Goal: Information Seeking & Learning: Learn about a topic

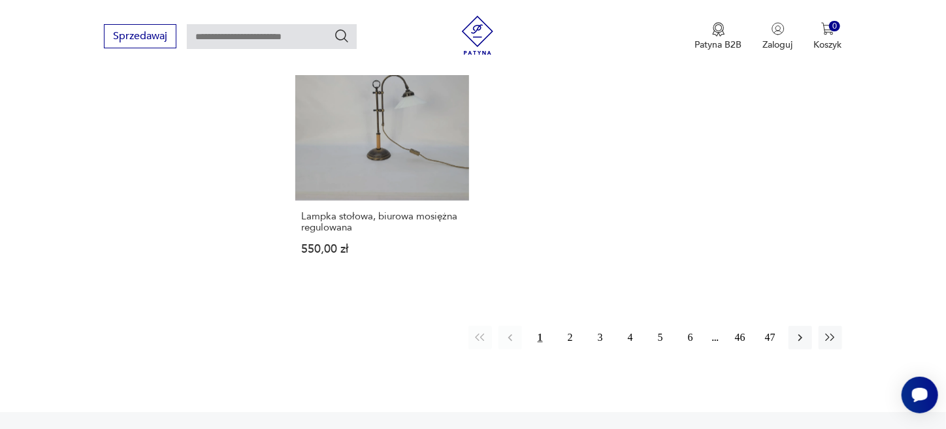
scroll to position [2044, 0]
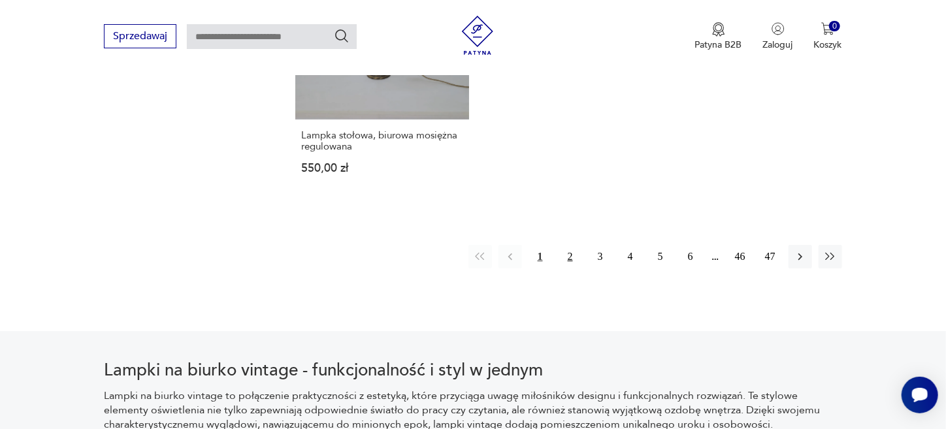
click at [571, 245] on button "2" at bounding box center [571, 257] width 24 height 24
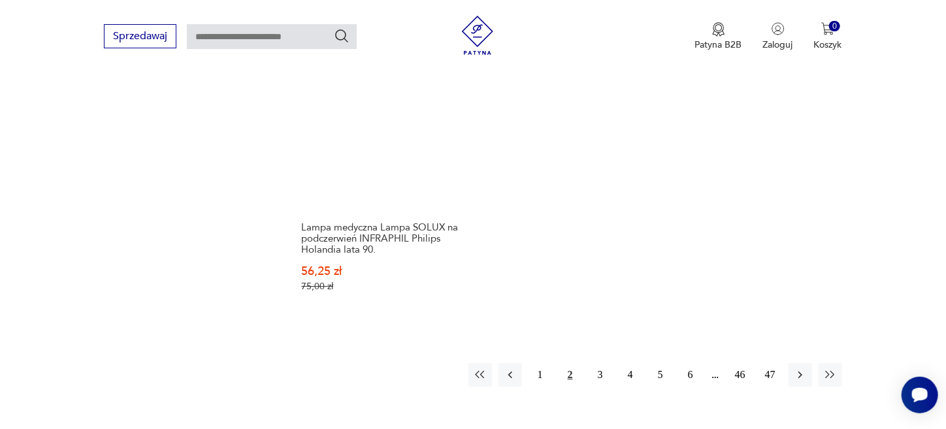
scroll to position [1964, 0]
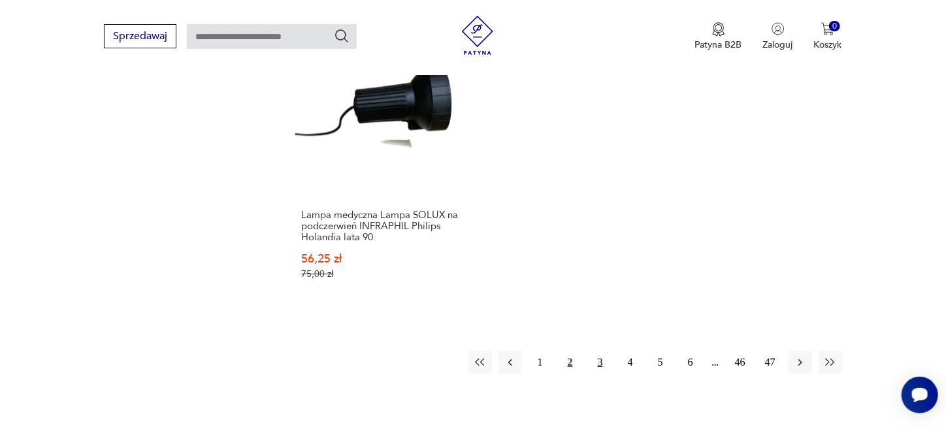
click at [597, 351] on button "3" at bounding box center [601, 363] width 24 height 24
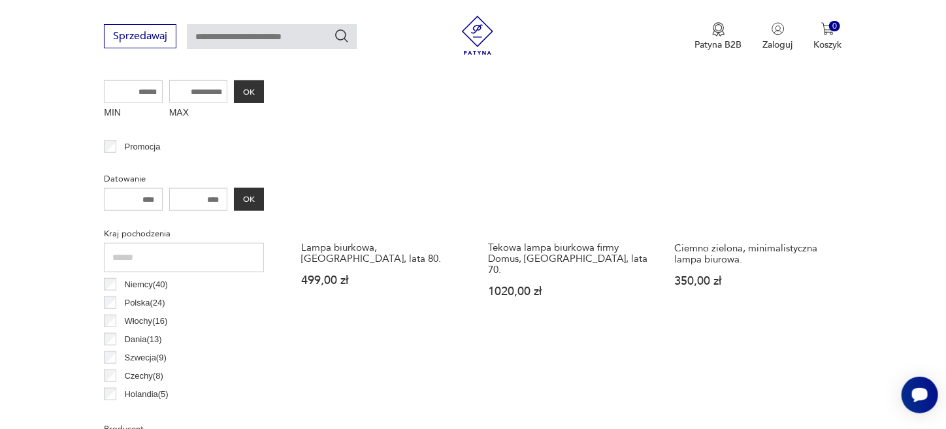
scroll to position [491, 0]
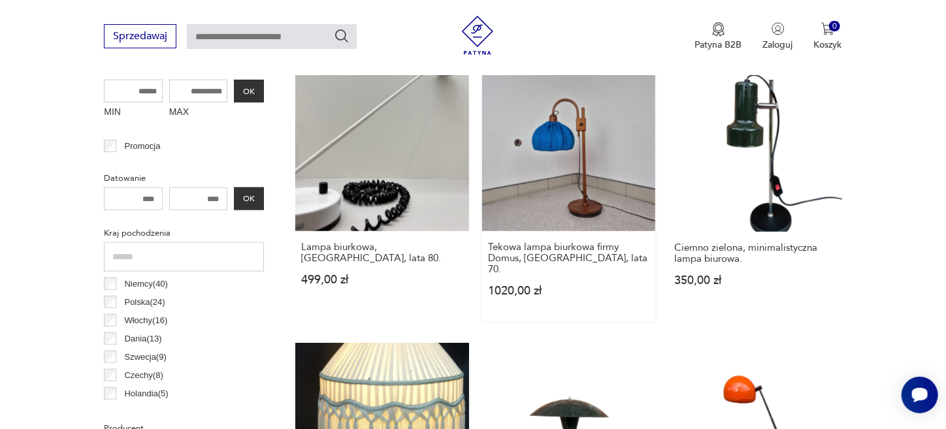
click at [583, 195] on link "Tekowa lampa biurkowa firmy Domus, [GEOGRAPHIC_DATA], lata 70. 1020,00 zł" at bounding box center [568, 190] width 173 height 264
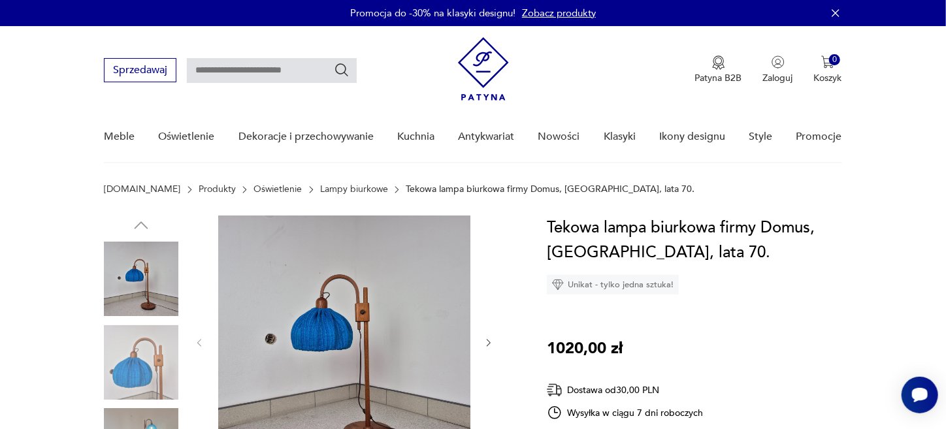
click at [311, 329] on img at bounding box center [344, 342] width 252 height 252
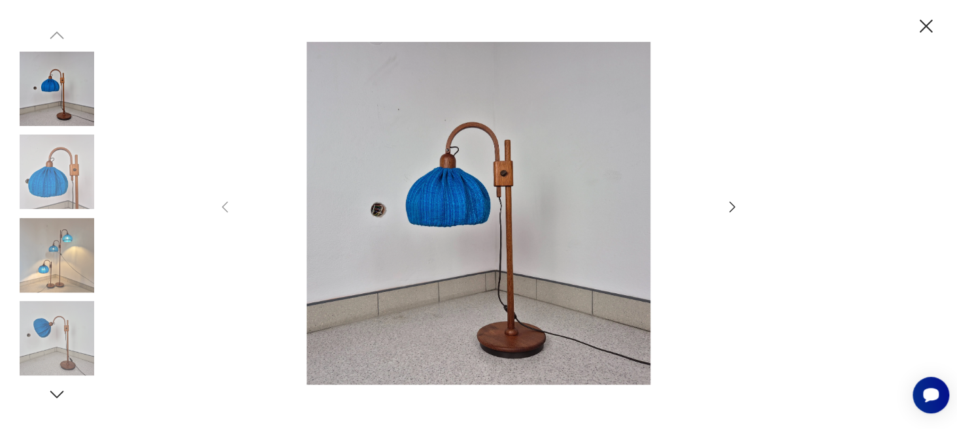
click at [514, 320] on img at bounding box center [478, 214] width 465 height 344
click at [70, 176] on img at bounding box center [57, 172] width 74 height 74
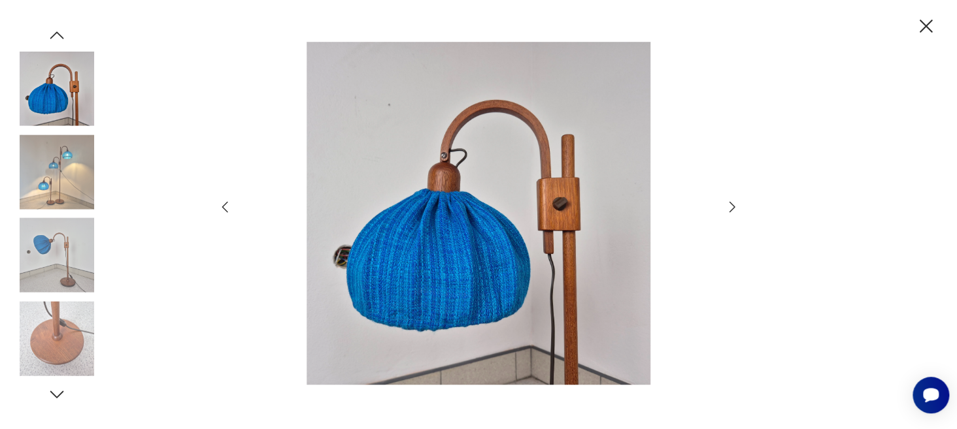
click at [59, 265] on img at bounding box center [57, 255] width 74 height 74
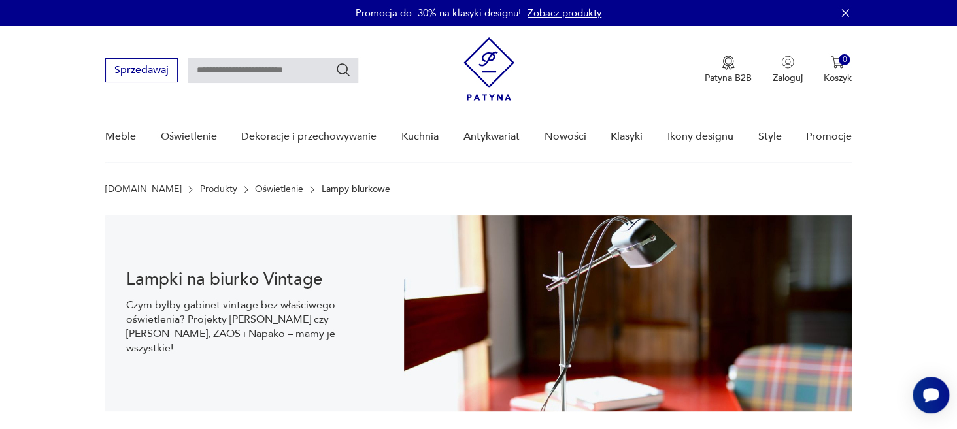
scroll to position [489, 0]
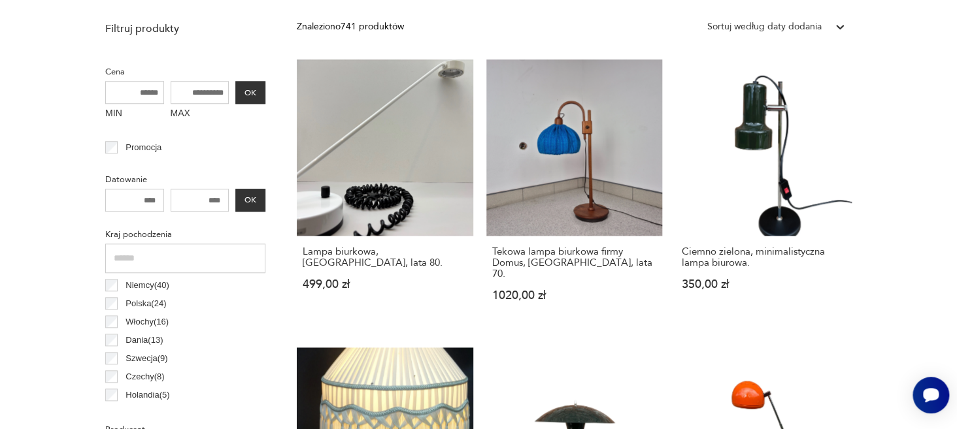
click at [557, 267] on div "Tekowa lampa biurkowa firmy Domus, [GEOGRAPHIC_DATA], lata 70. 1020,00 zł" at bounding box center [574, 281] width 176 height 91
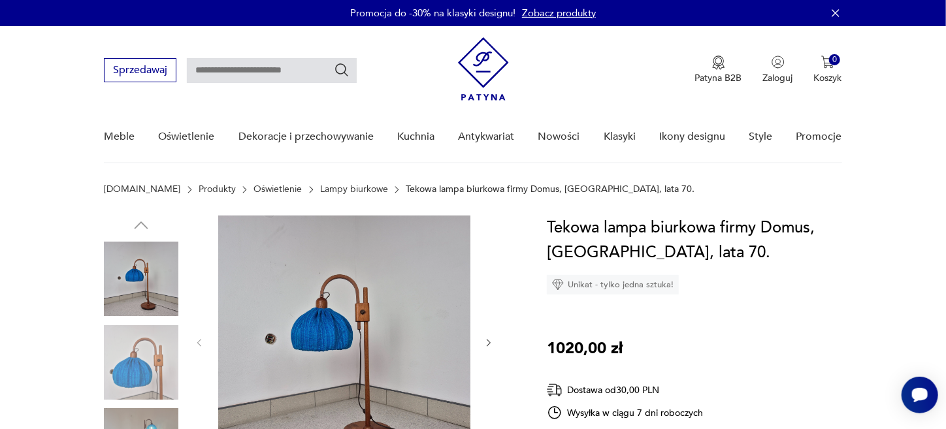
scroll to position [361, 0]
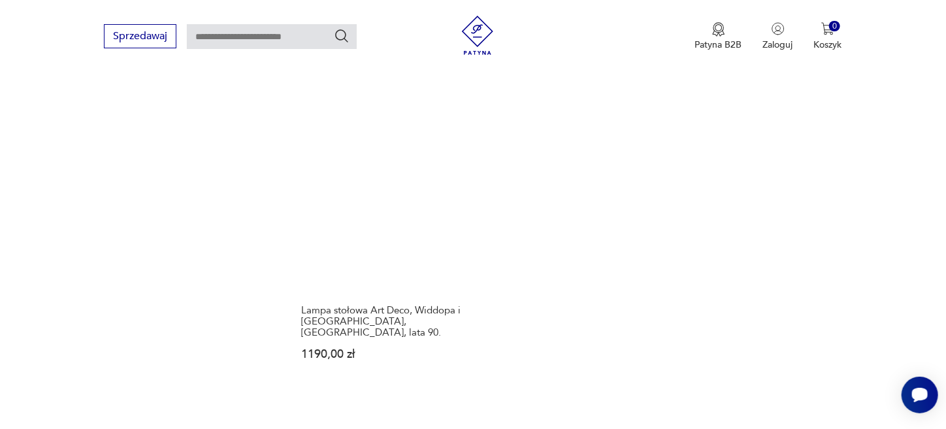
scroll to position [1932, 0]
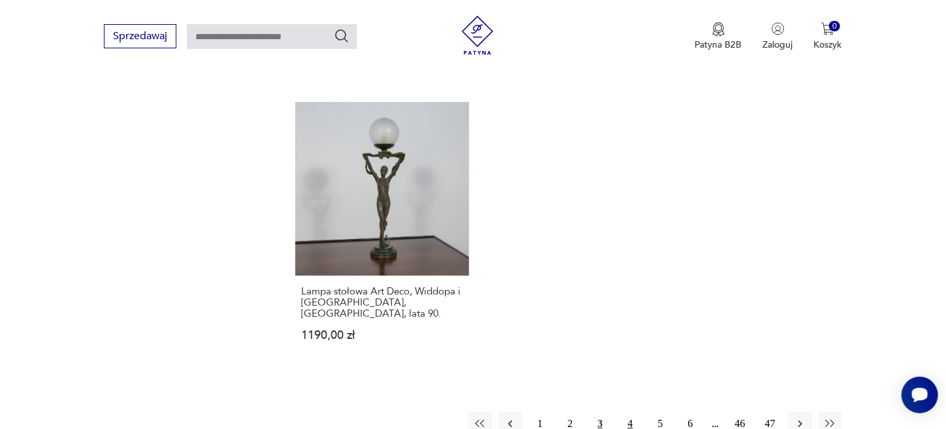
click at [631, 412] on button "4" at bounding box center [631, 424] width 24 height 24
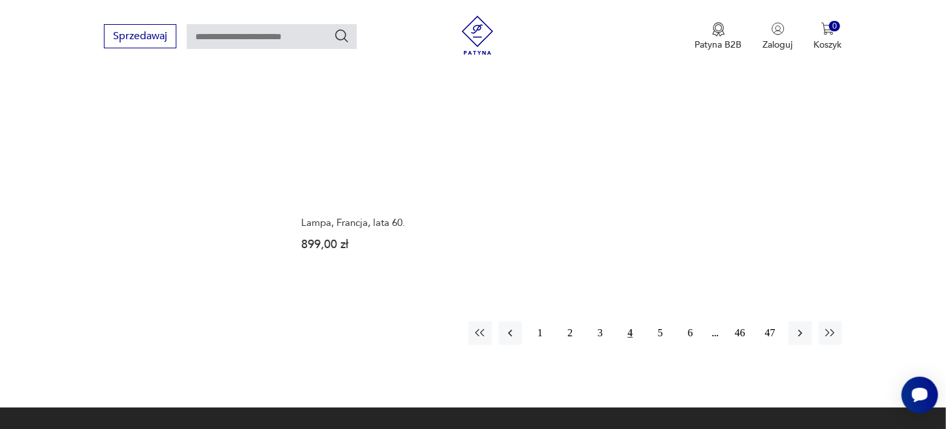
scroll to position [1959, 0]
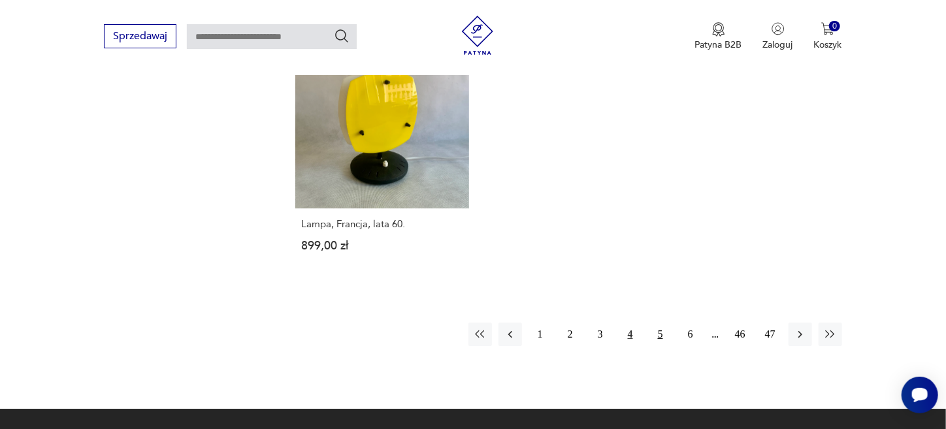
click at [659, 323] on button "5" at bounding box center [661, 335] width 24 height 24
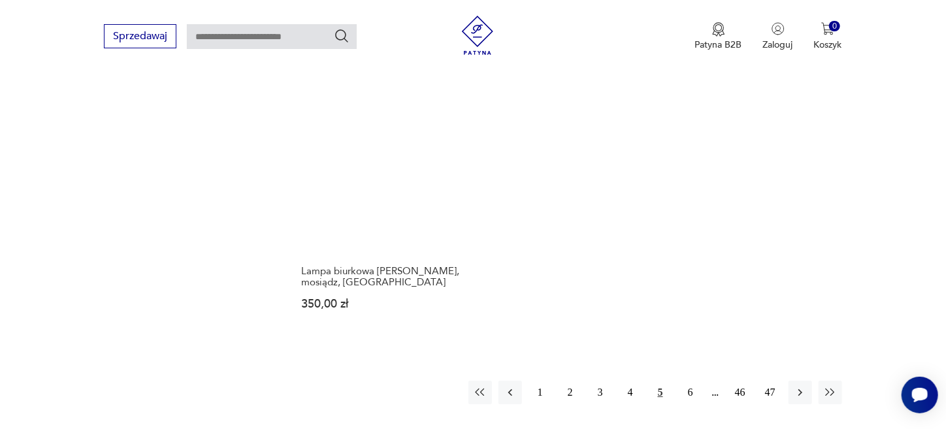
scroll to position [1946, 0]
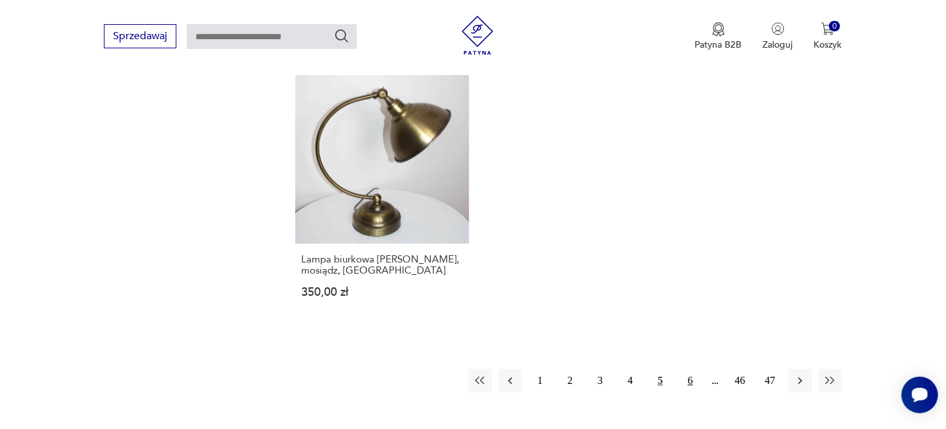
click at [689, 369] on button "6" at bounding box center [691, 381] width 24 height 24
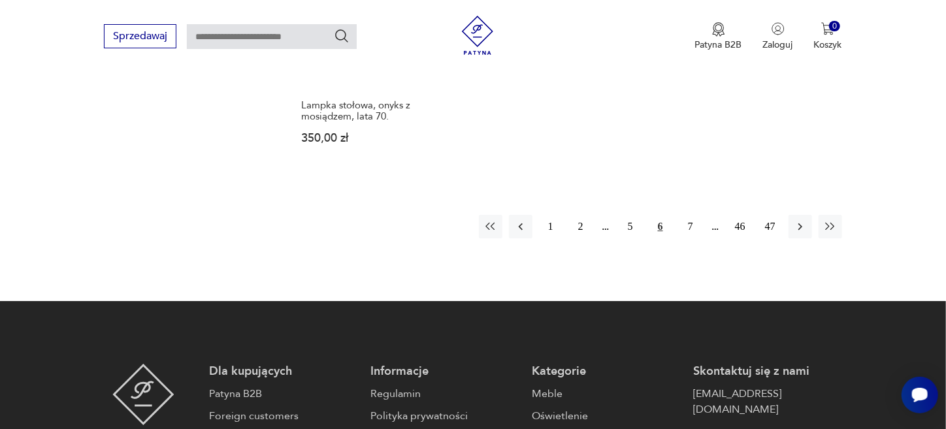
scroll to position [2049, 0]
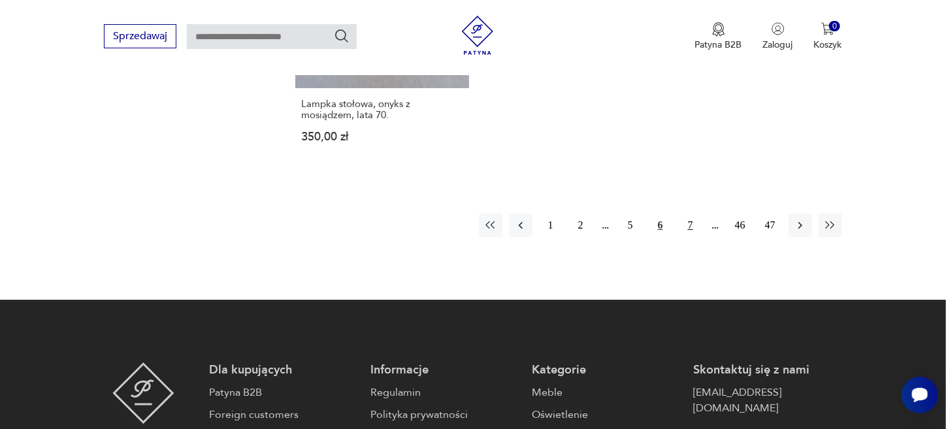
click at [687, 214] on button "7" at bounding box center [691, 226] width 24 height 24
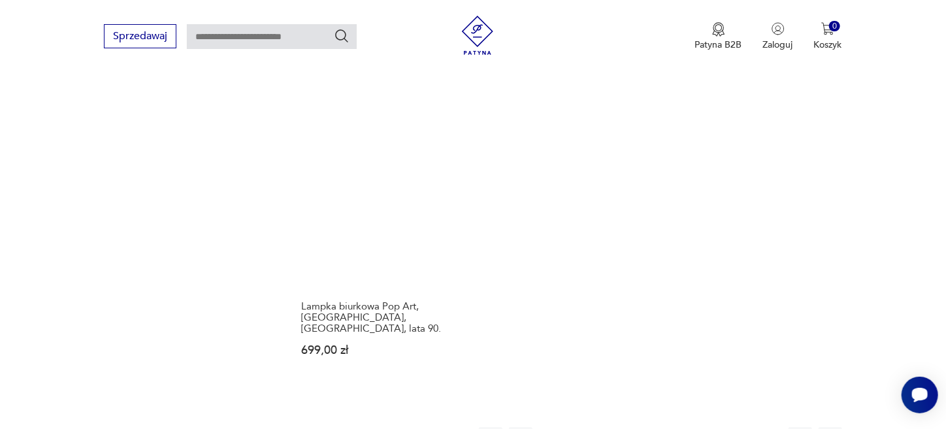
scroll to position [1932, 0]
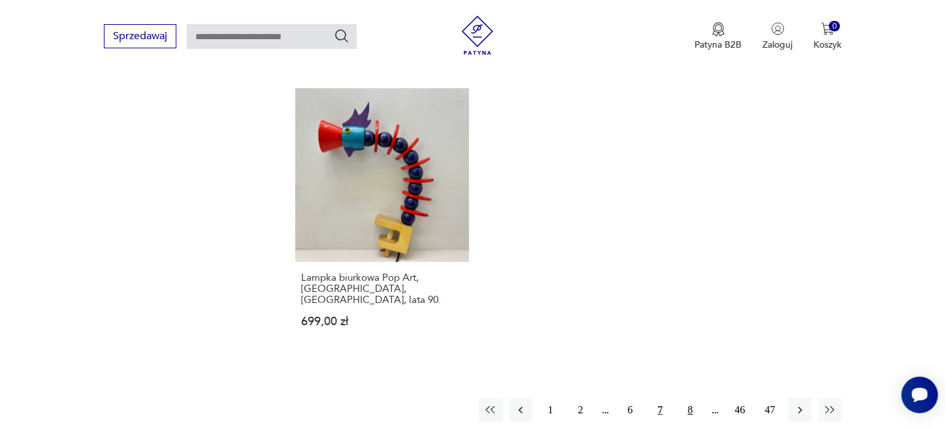
click at [692, 399] on button "8" at bounding box center [691, 411] width 24 height 24
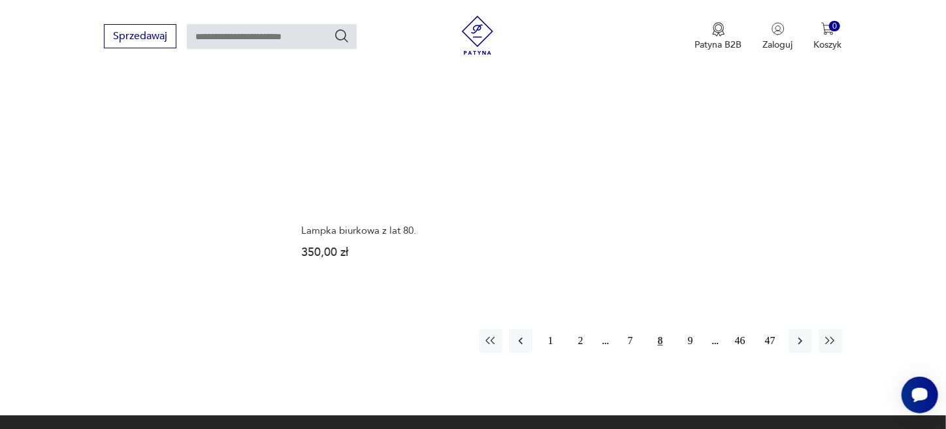
scroll to position [1926, 0]
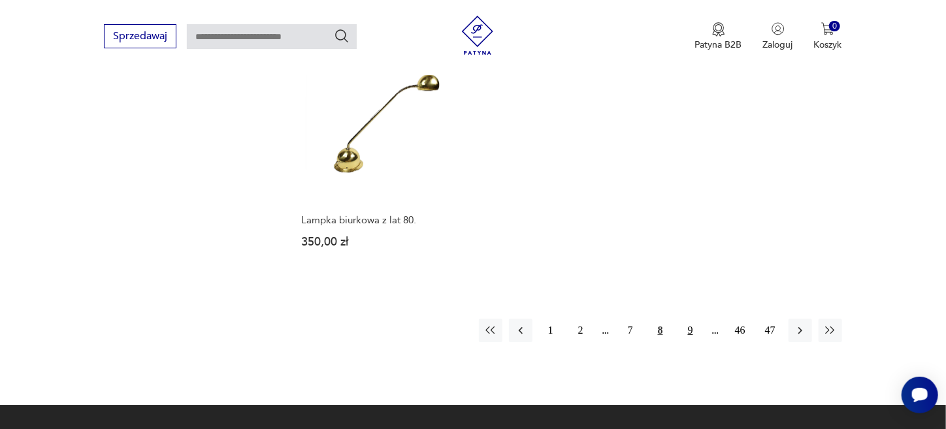
click at [691, 319] on button "9" at bounding box center [691, 331] width 24 height 24
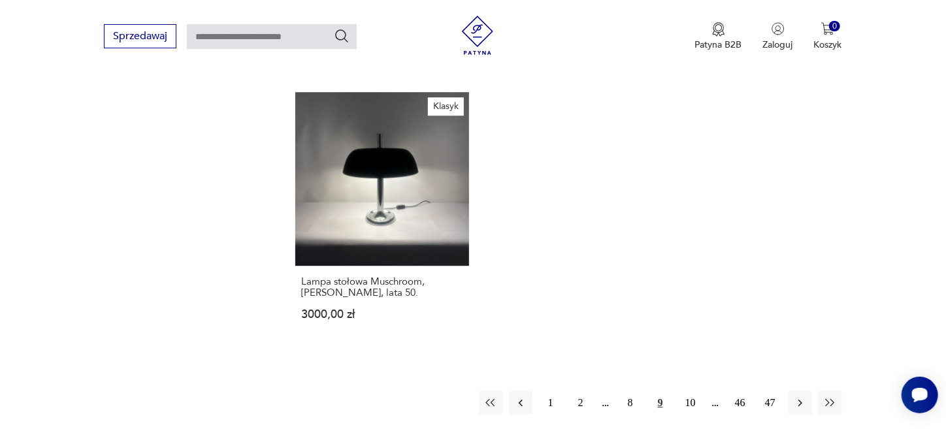
scroll to position [1882, 0]
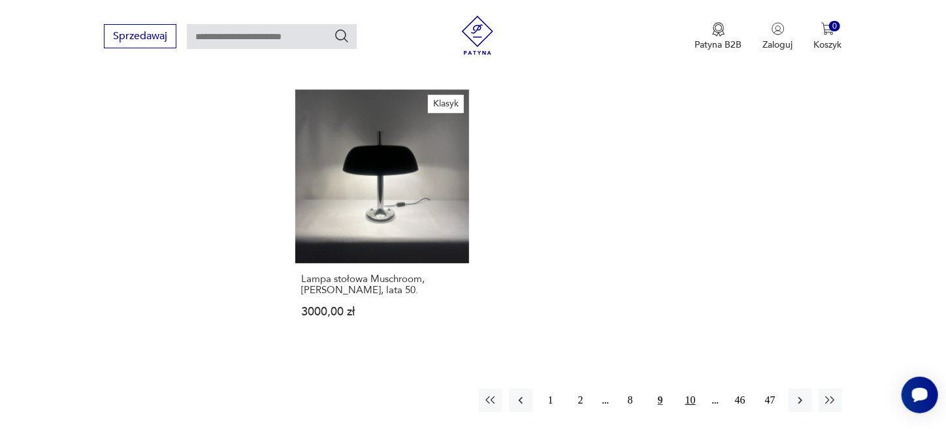
click at [691, 389] on button "10" at bounding box center [691, 401] width 24 height 24
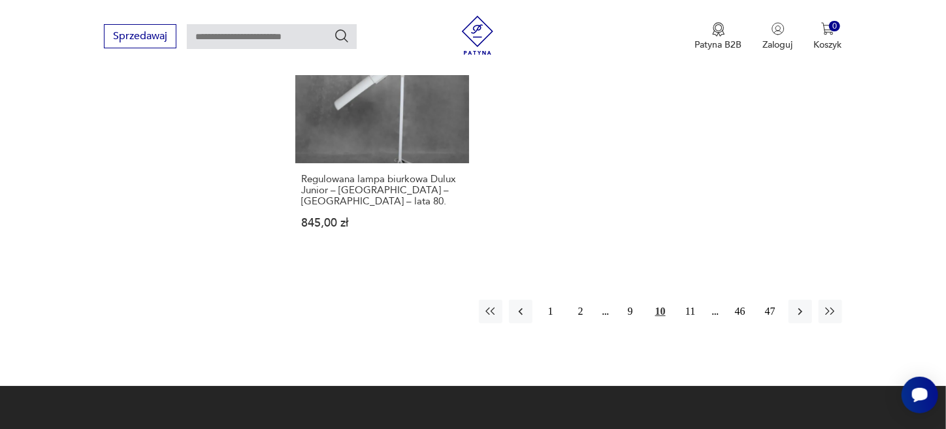
scroll to position [1988, 0]
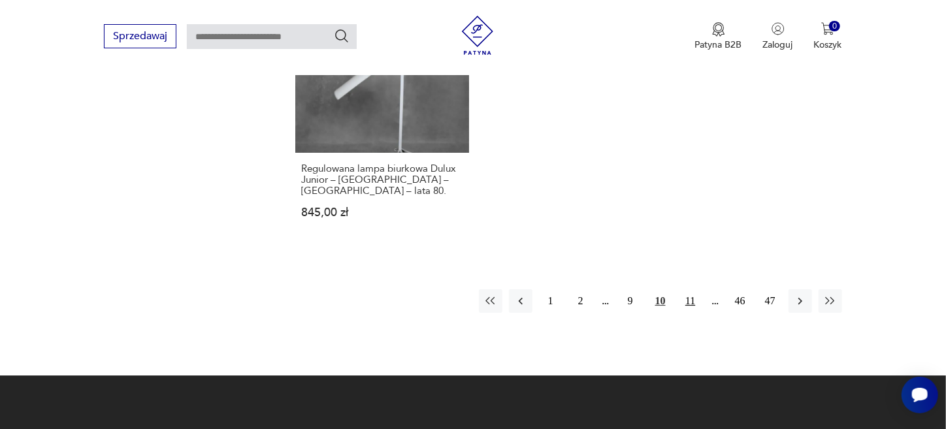
click at [692, 289] on button "11" at bounding box center [691, 301] width 24 height 24
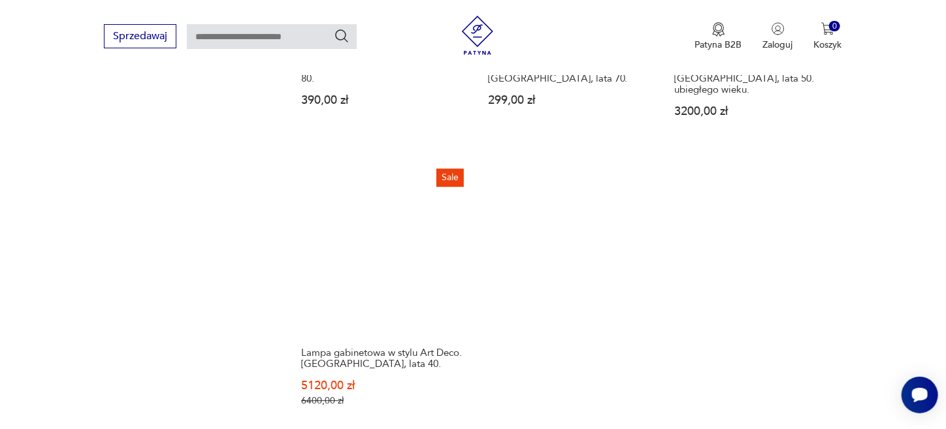
scroll to position [1819, 0]
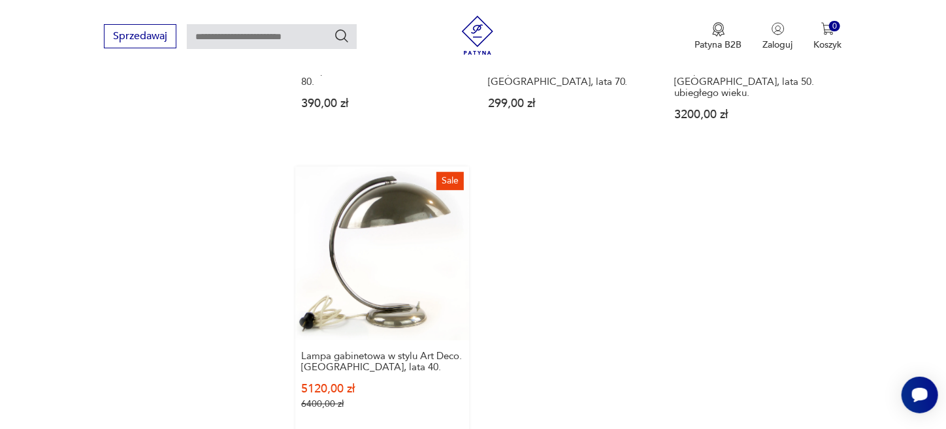
click at [401, 167] on link "Sale Lampa gabinetowa w stylu Art Deco. [GEOGRAPHIC_DATA], lata 40. 5120,00 zł …" at bounding box center [381, 301] width 173 height 268
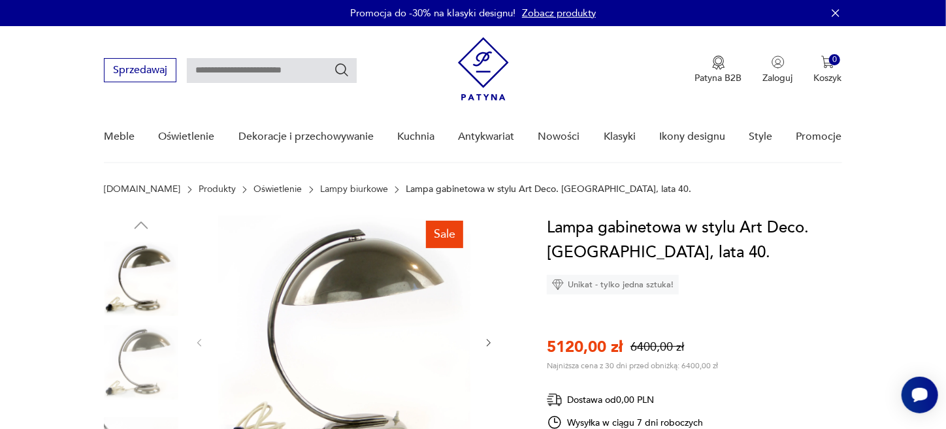
click at [371, 284] on img at bounding box center [344, 342] width 252 height 252
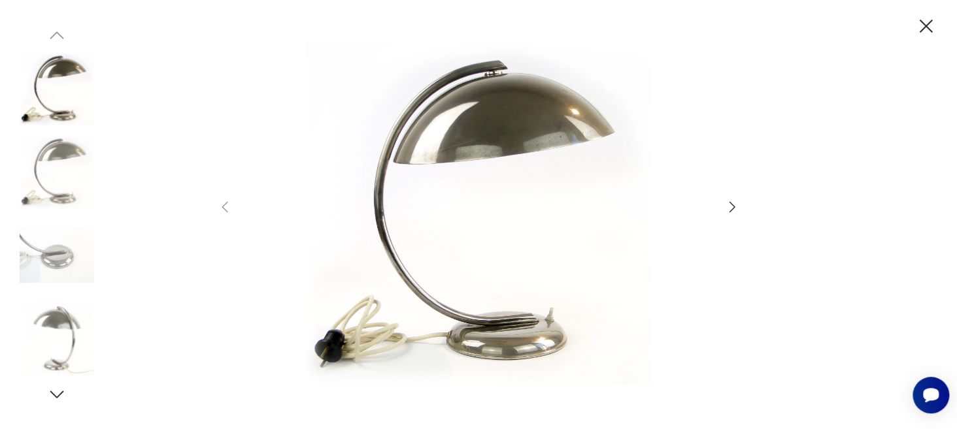
click at [729, 205] on icon "button" at bounding box center [732, 207] width 16 height 16
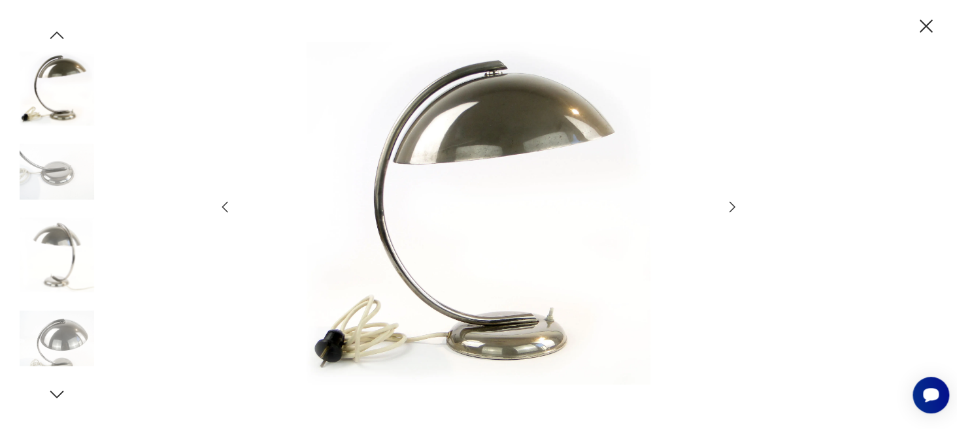
click at [729, 205] on icon "button" at bounding box center [732, 207] width 16 height 16
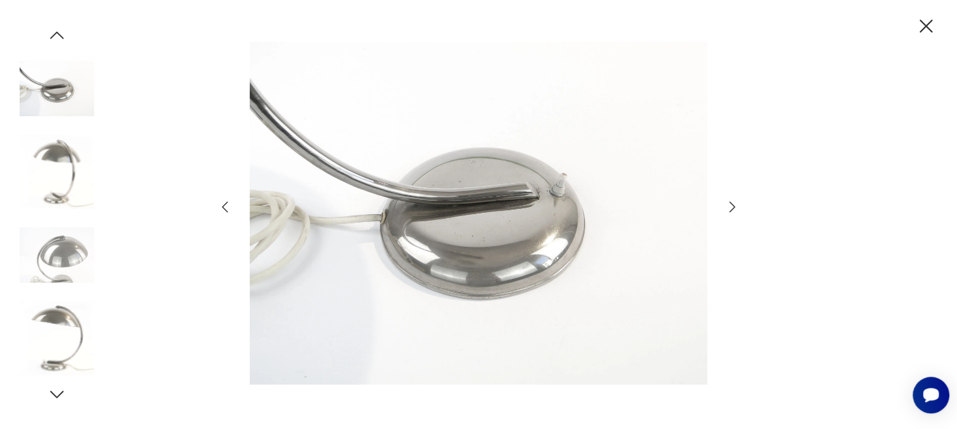
click at [733, 203] on icon "button" at bounding box center [732, 207] width 16 height 16
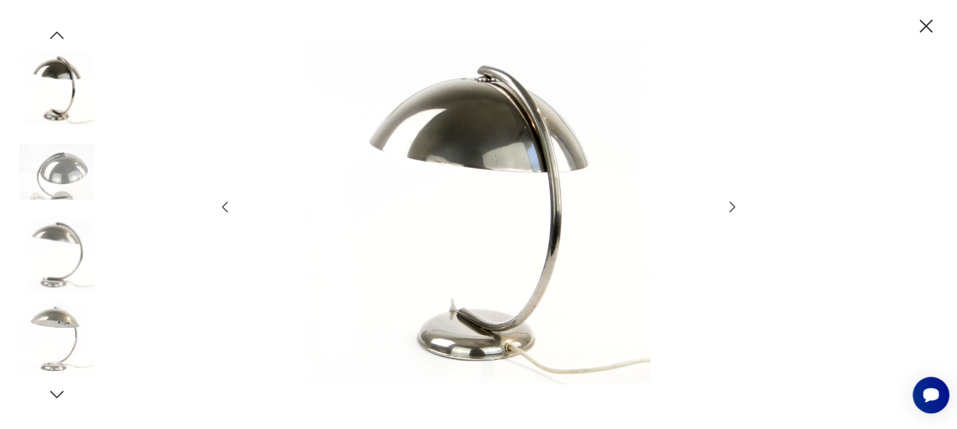
click at [733, 203] on icon "button" at bounding box center [732, 207] width 16 height 16
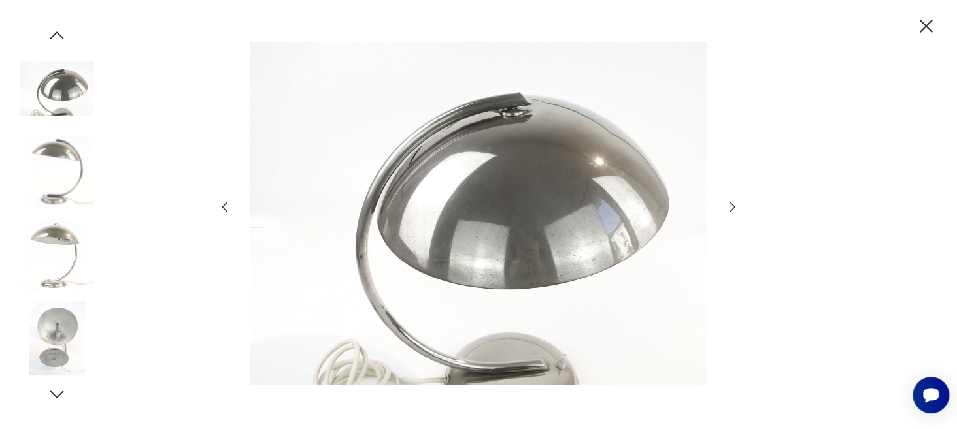
click at [733, 203] on icon "button" at bounding box center [732, 207] width 16 height 16
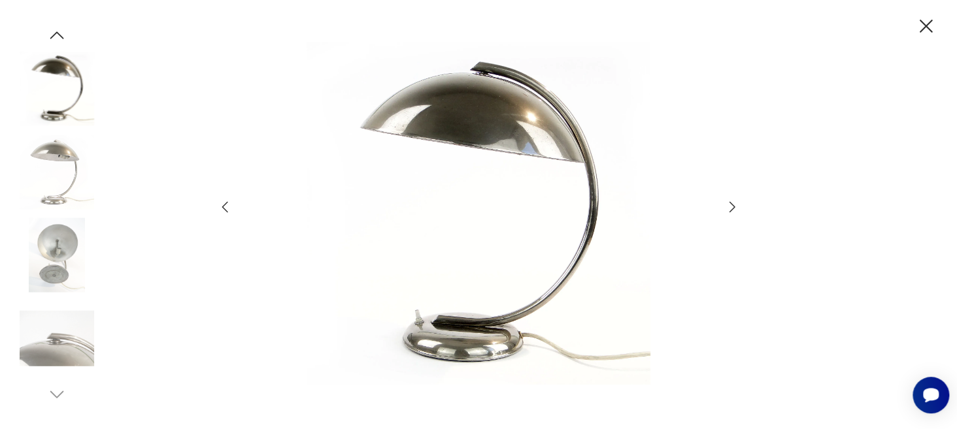
click at [728, 205] on icon "button" at bounding box center [732, 207] width 16 height 16
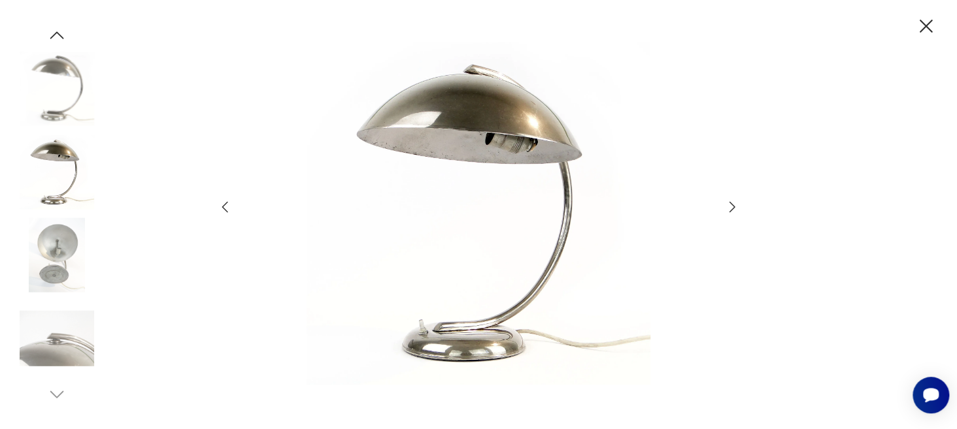
click at [728, 205] on icon "button" at bounding box center [732, 207] width 16 height 16
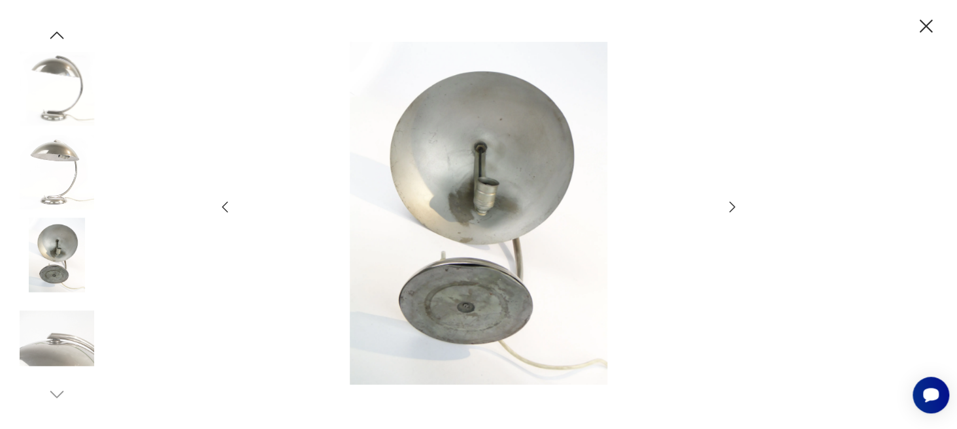
click at [924, 29] on icon "button" at bounding box center [925, 26] width 23 height 23
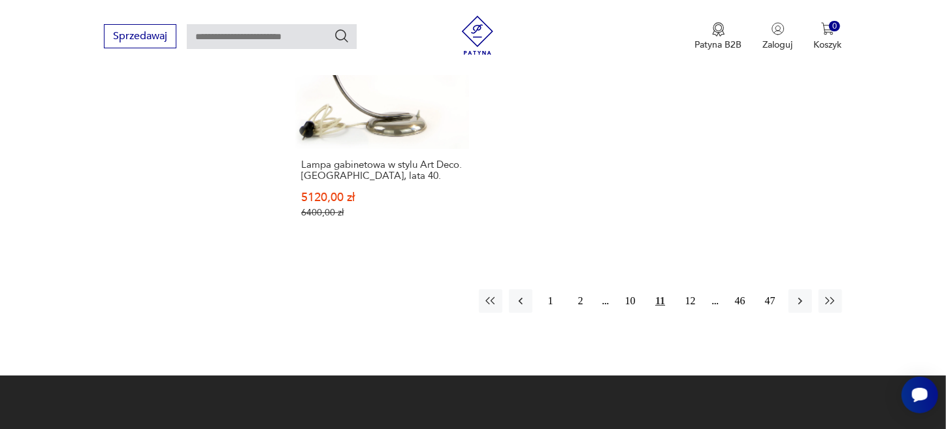
scroll to position [2010, 0]
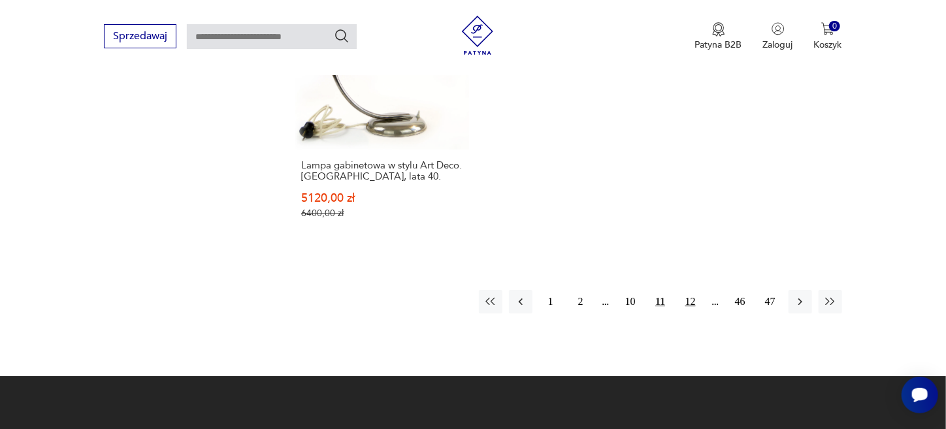
click at [692, 290] on button "12" at bounding box center [691, 302] width 24 height 24
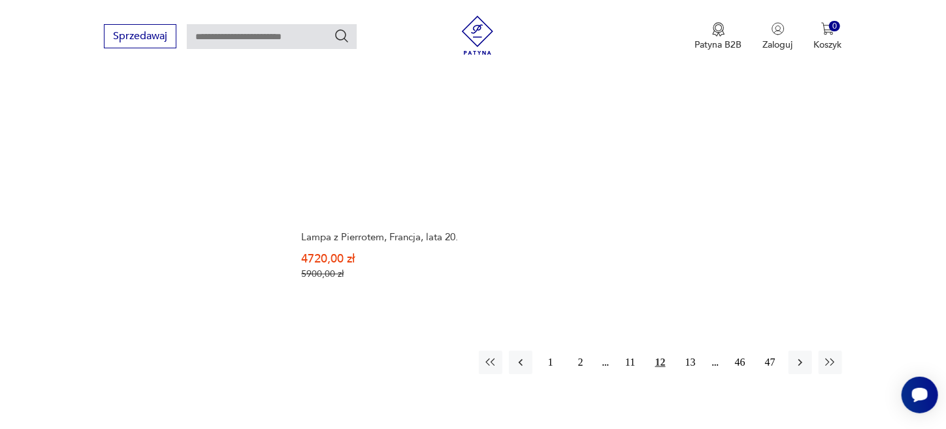
scroll to position [1980, 0]
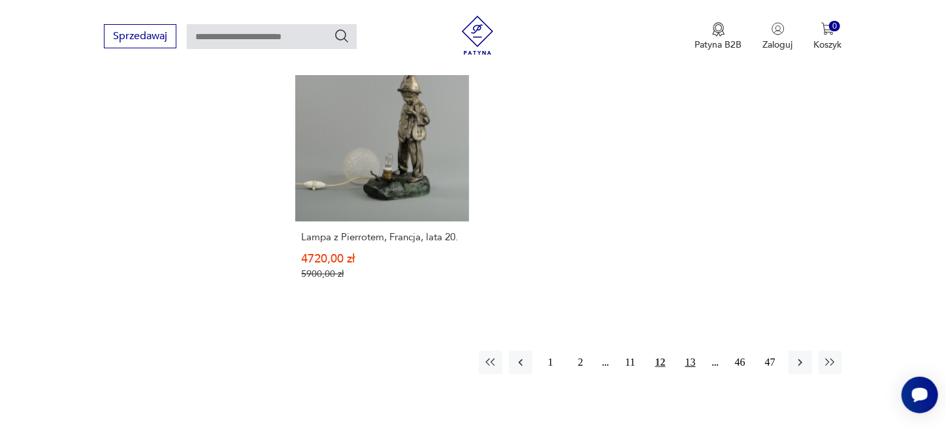
click at [692, 351] on button "13" at bounding box center [691, 363] width 24 height 24
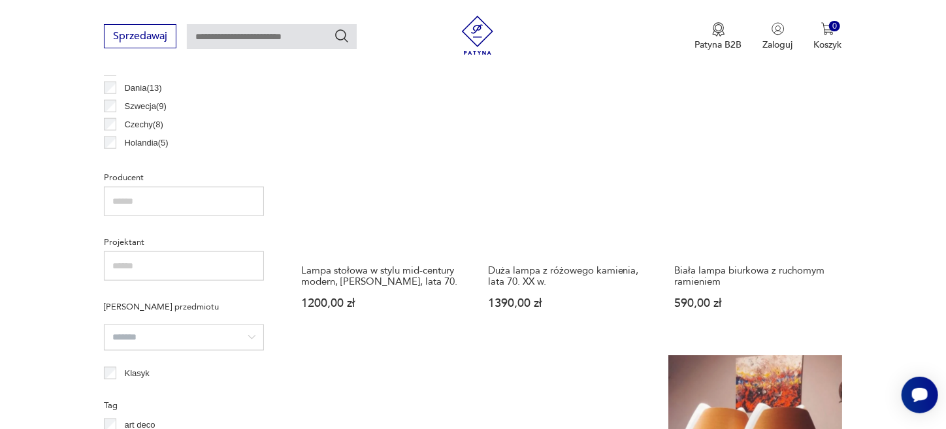
scroll to position [742, 0]
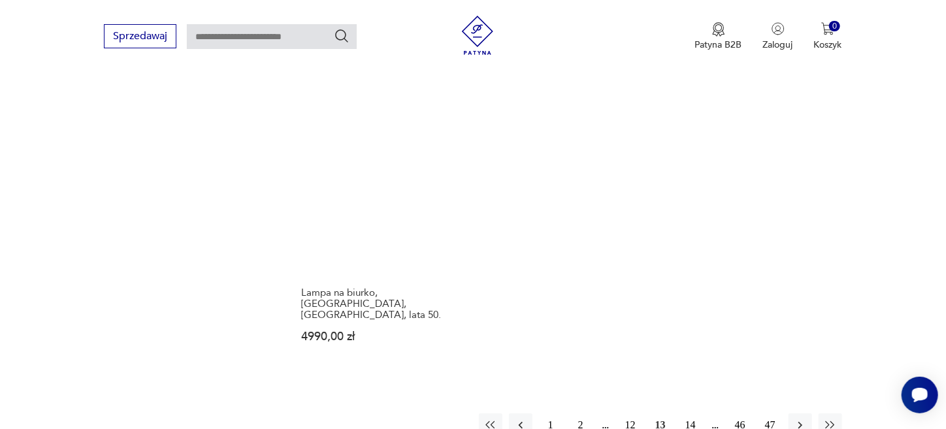
scroll to position [1850, 0]
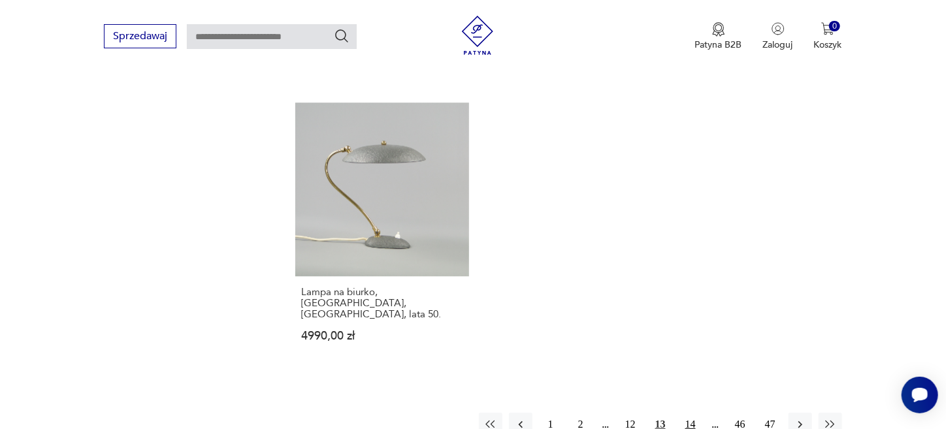
click at [689, 413] on button "14" at bounding box center [691, 425] width 24 height 24
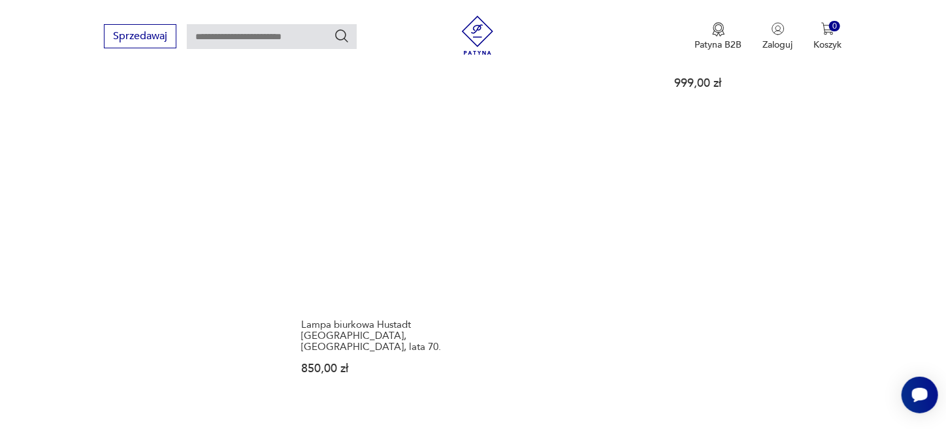
scroll to position [1858, 0]
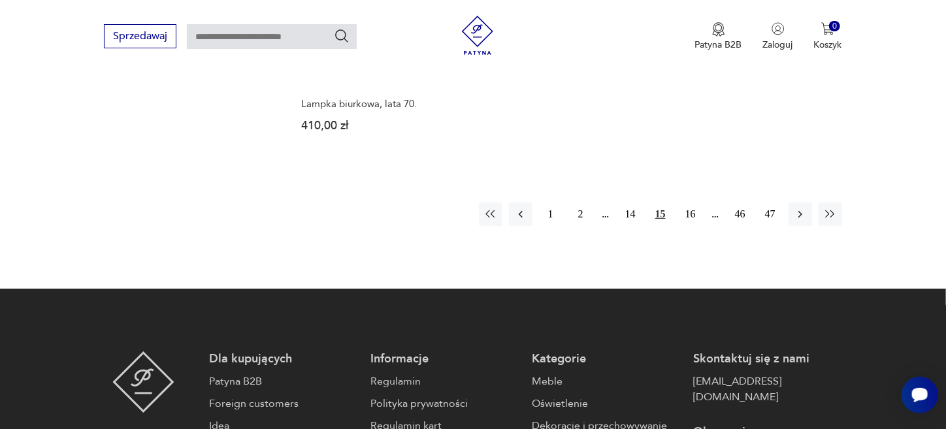
scroll to position [2030, 0]
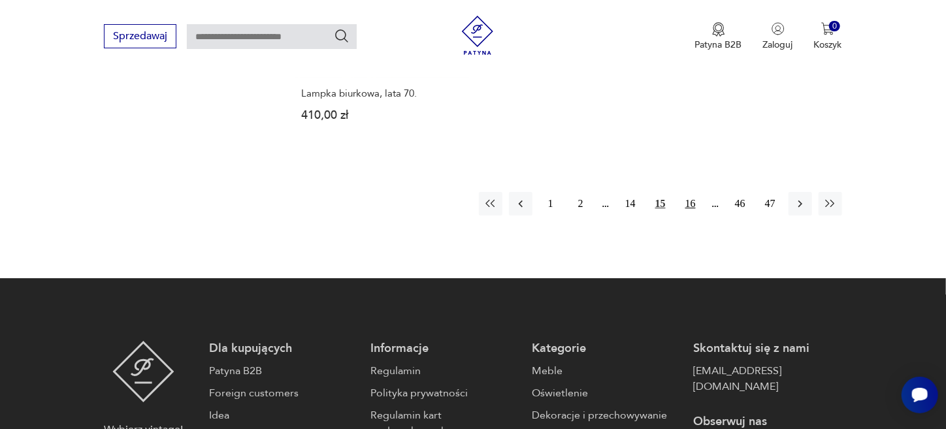
click at [689, 192] on button "16" at bounding box center [691, 204] width 24 height 24
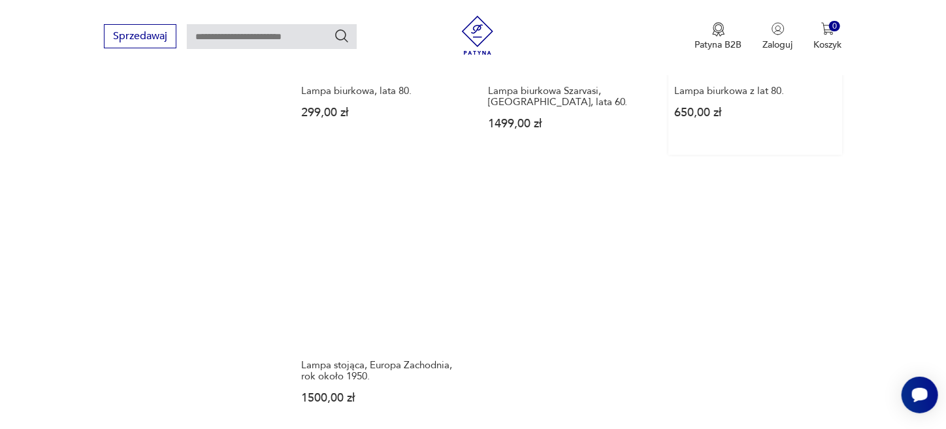
scroll to position [1861, 0]
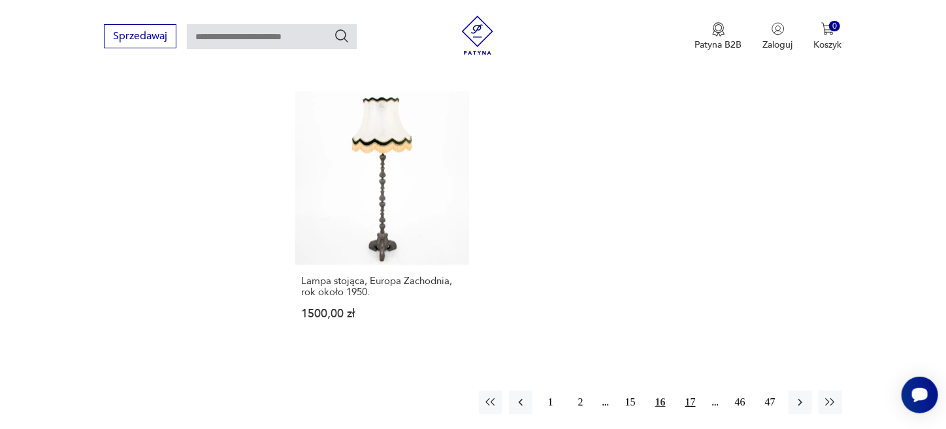
click at [689, 391] on button "17" at bounding box center [691, 403] width 24 height 24
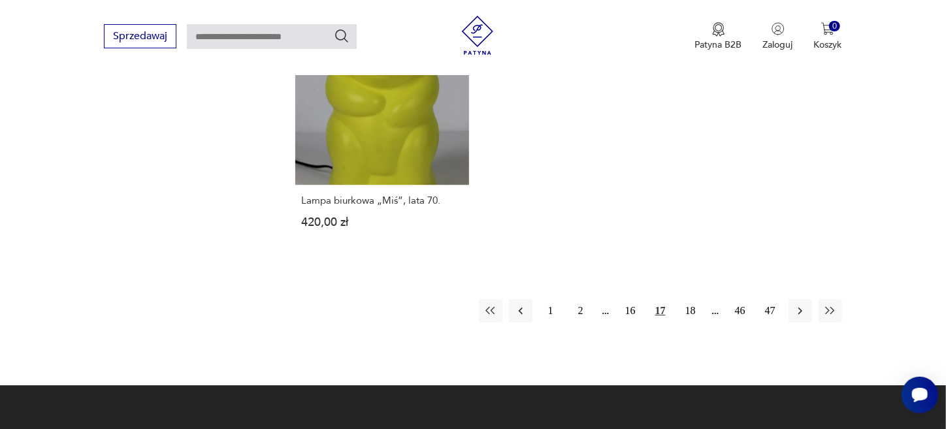
scroll to position [1968, 0]
click at [690, 299] on button "18" at bounding box center [691, 311] width 24 height 24
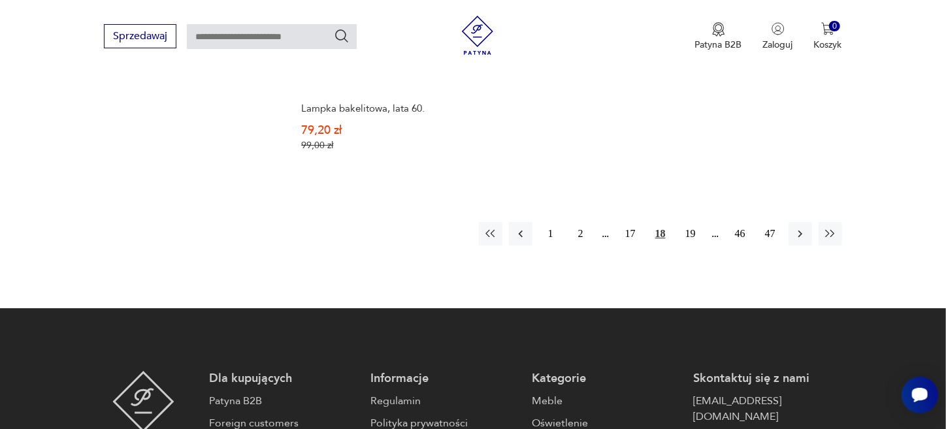
scroll to position [2038, 0]
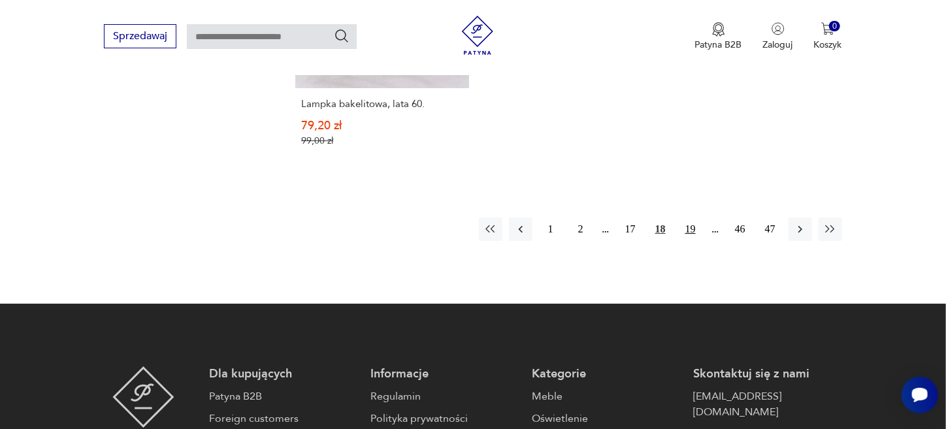
click at [694, 218] on button "19" at bounding box center [691, 230] width 24 height 24
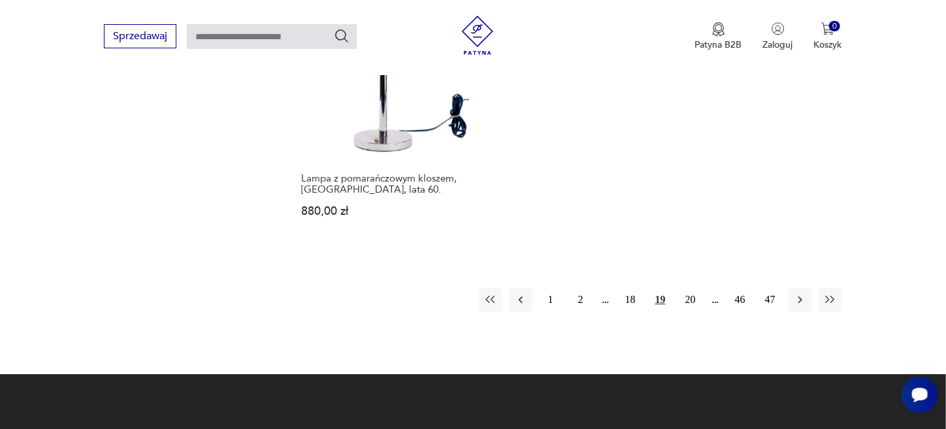
scroll to position [2009, 0]
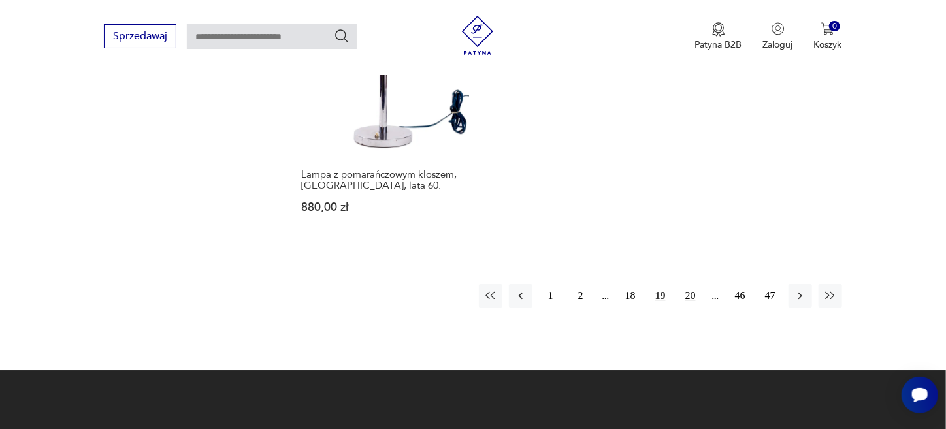
click at [690, 284] on button "20" at bounding box center [691, 296] width 24 height 24
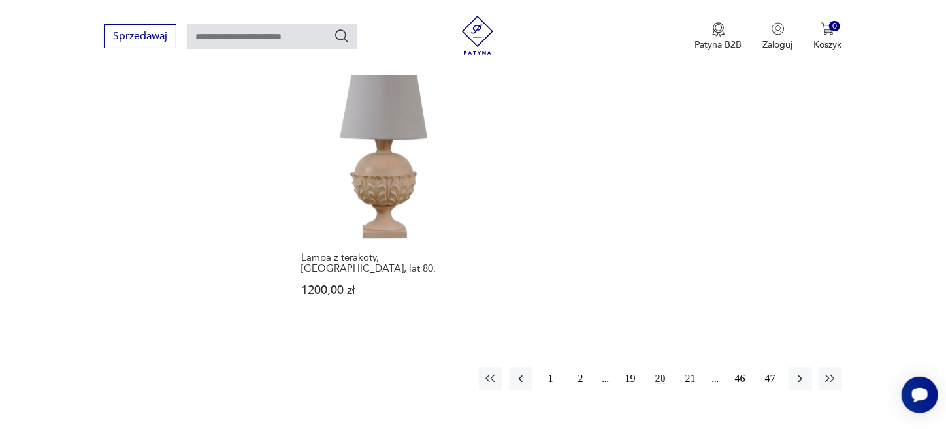
scroll to position [1840, 0]
click at [691, 367] on button "21" at bounding box center [691, 379] width 24 height 24
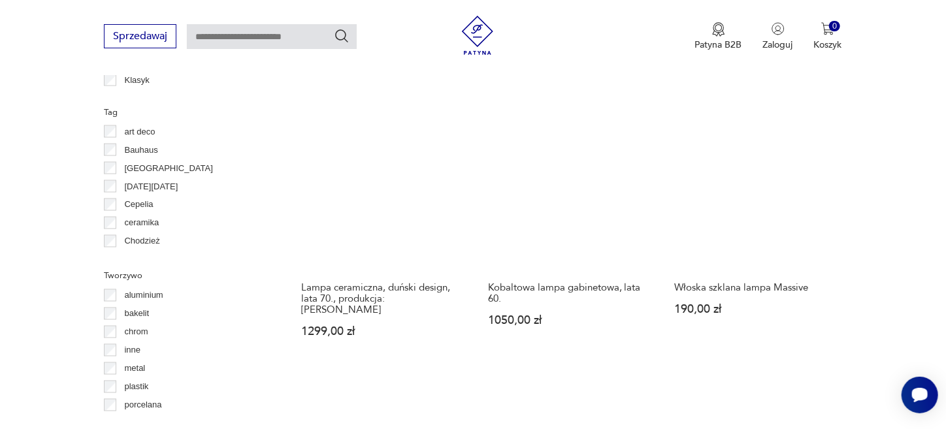
scroll to position [1034, 0]
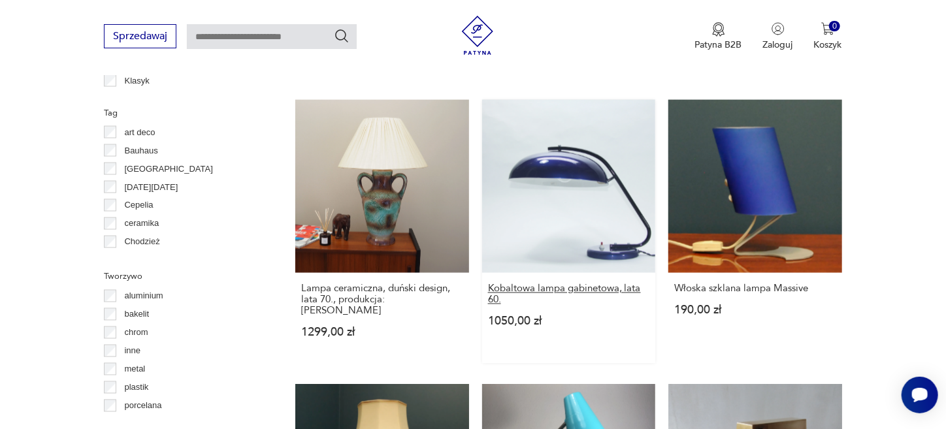
click at [565, 284] on h3 "Kobaltowa lampa gabinetowa, lata 60." at bounding box center [568, 295] width 161 height 22
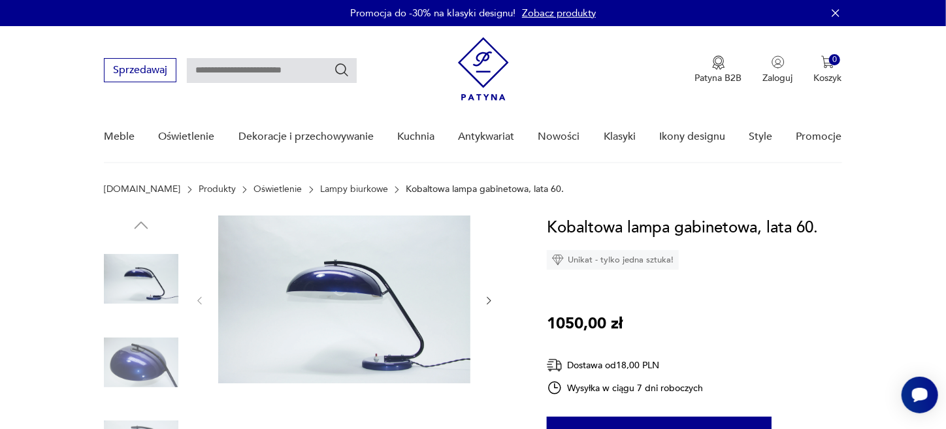
click at [487, 299] on icon "button" at bounding box center [489, 300] width 11 height 11
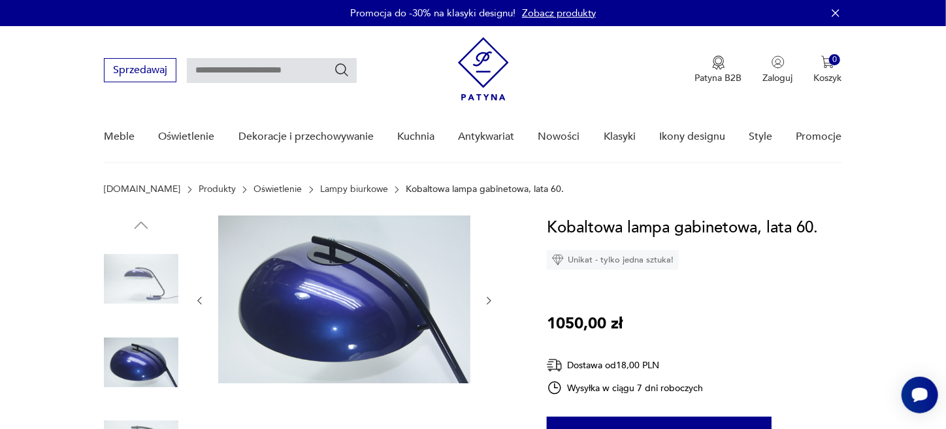
click at [487, 299] on icon "button" at bounding box center [489, 300] width 11 height 11
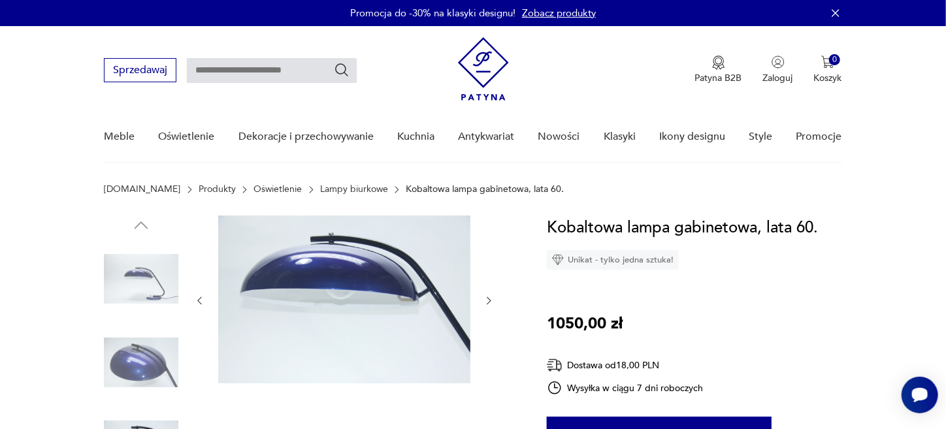
click at [487, 299] on icon "button" at bounding box center [489, 300] width 11 height 11
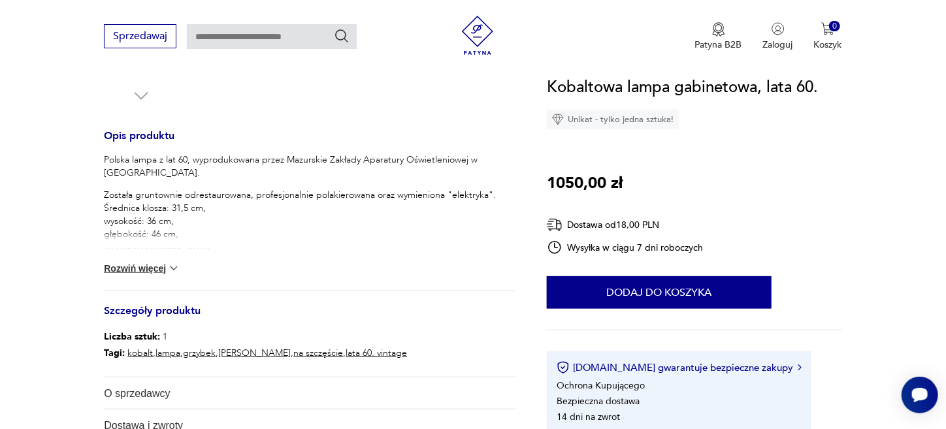
scroll to position [493, 0]
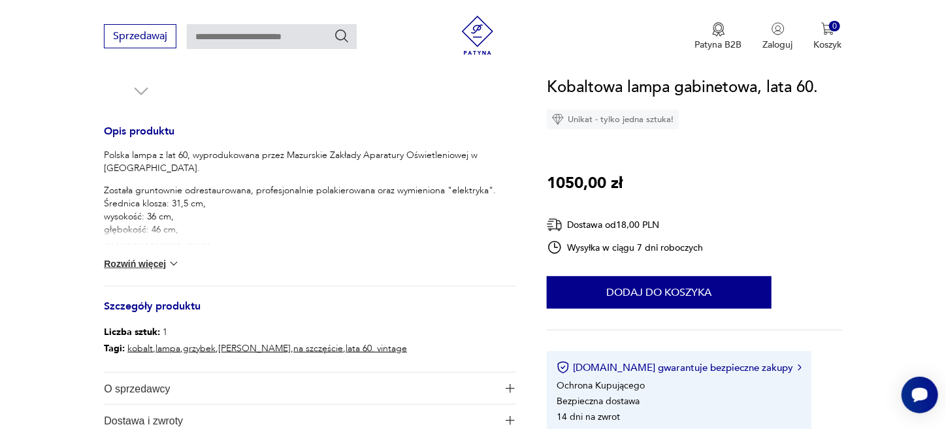
click at [161, 261] on button "Rozwiń więcej" at bounding box center [142, 263] width 76 height 13
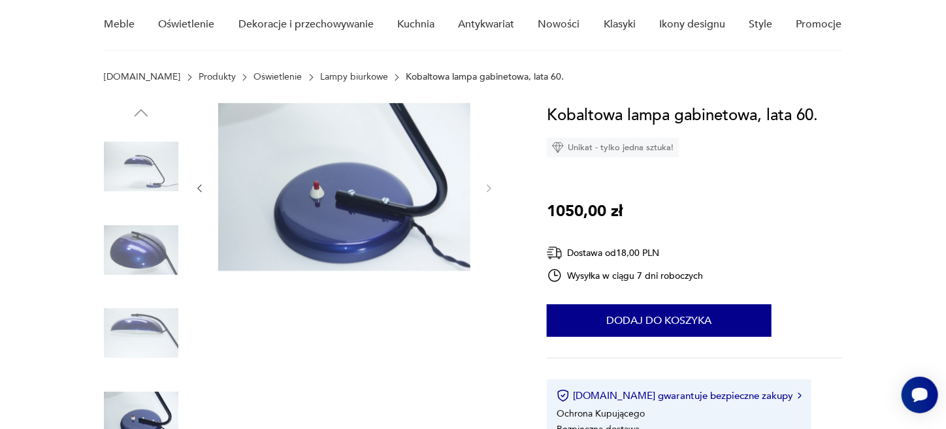
scroll to position [102, 0]
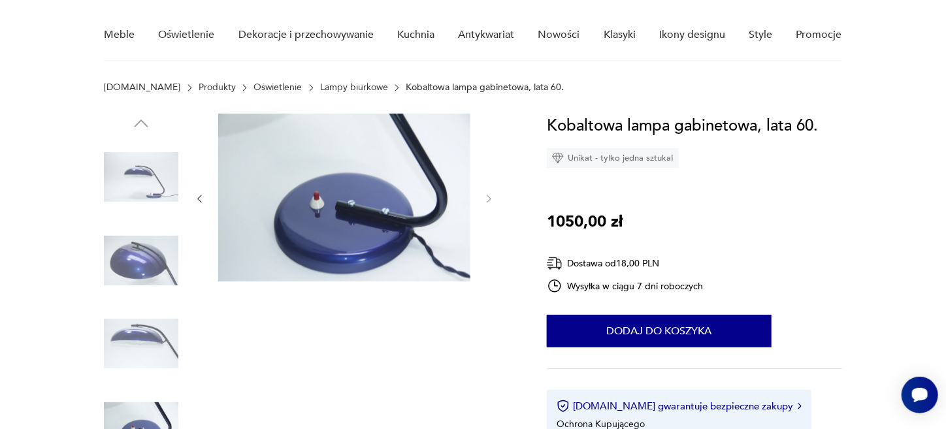
click at [161, 261] on img at bounding box center [141, 260] width 74 height 74
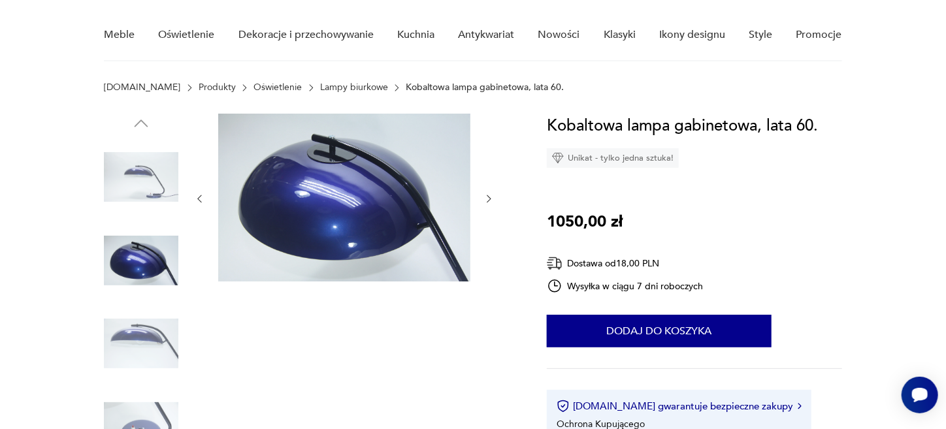
click at [138, 355] on img at bounding box center [141, 343] width 74 height 74
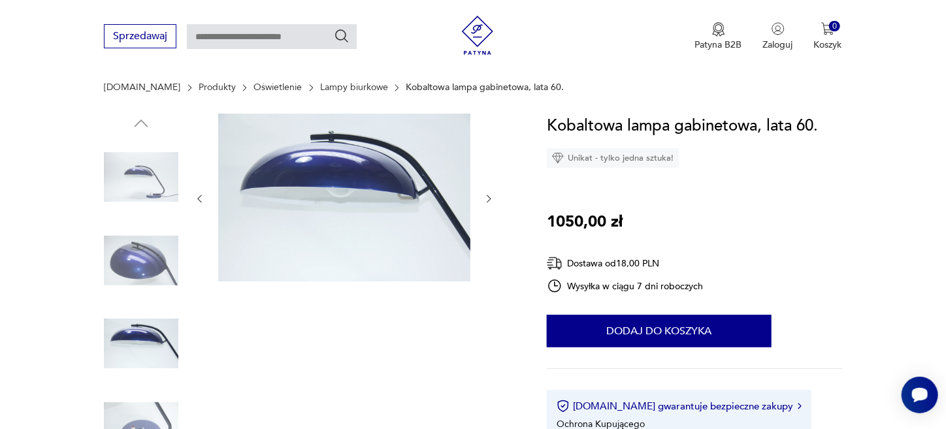
scroll to position [127, 0]
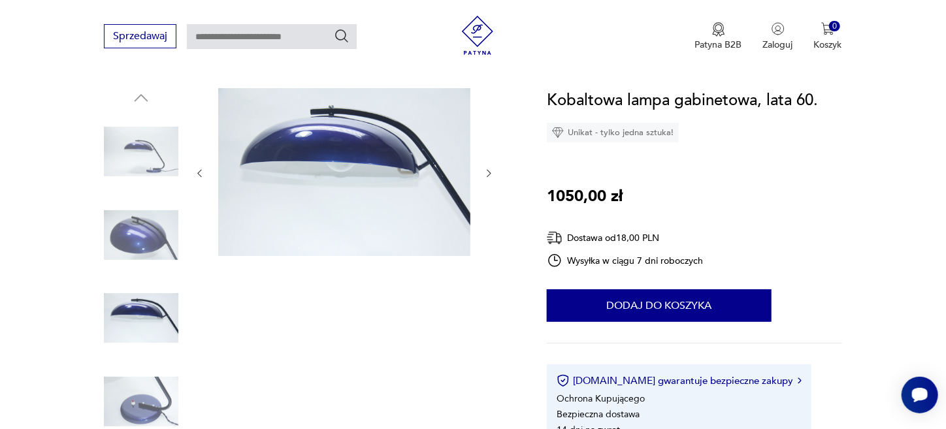
click at [140, 408] on img at bounding box center [141, 402] width 74 height 74
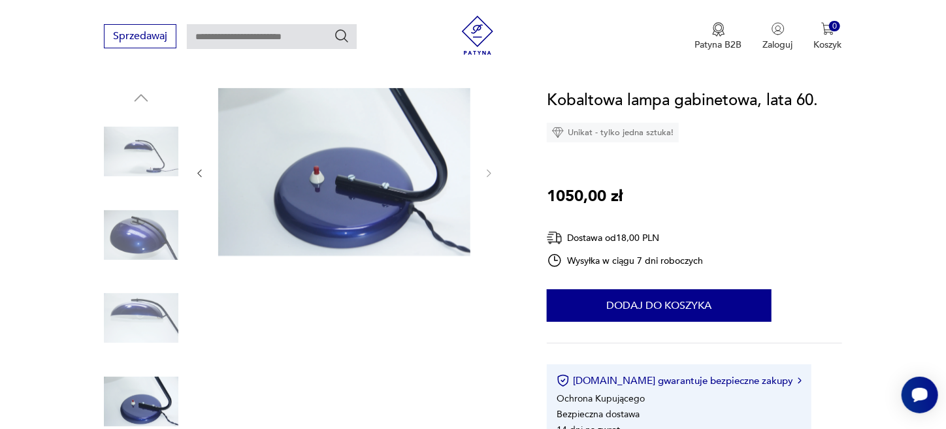
click at [163, 142] on img at bounding box center [141, 151] width 74 height 74
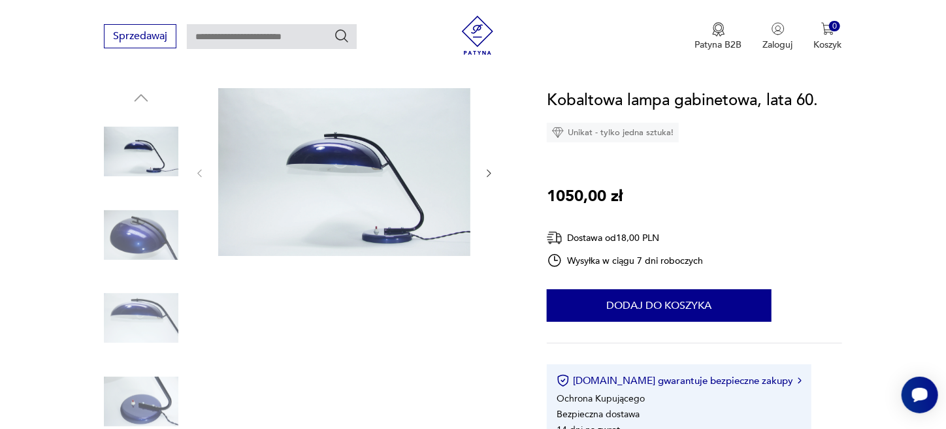
click at [361, 171] on img at bounding box center [344, 172] width 252 height 168
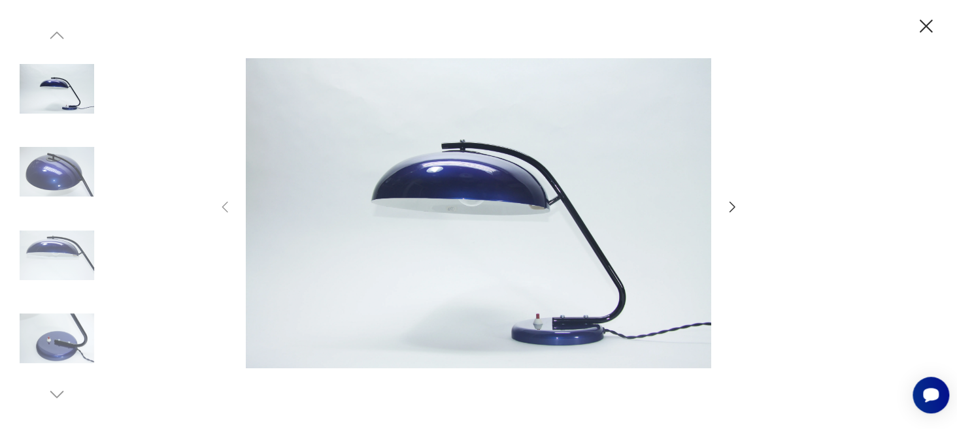
click at [472, 207] on img at bounding box center [478, 214] width 465 height 344
click at [60, 156] on img at bounding box center [57, 172] width 74 height 74
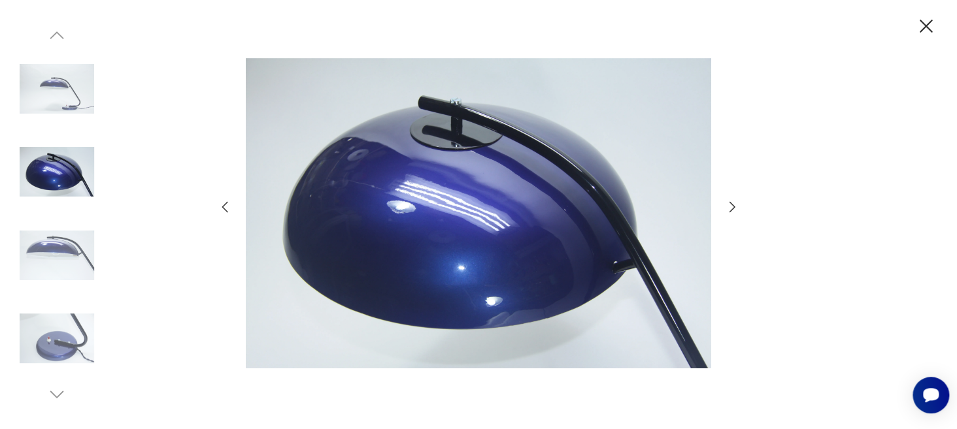
click at [733, 205] on icon "button" at bounding box center [732, 206] width 6 height 10
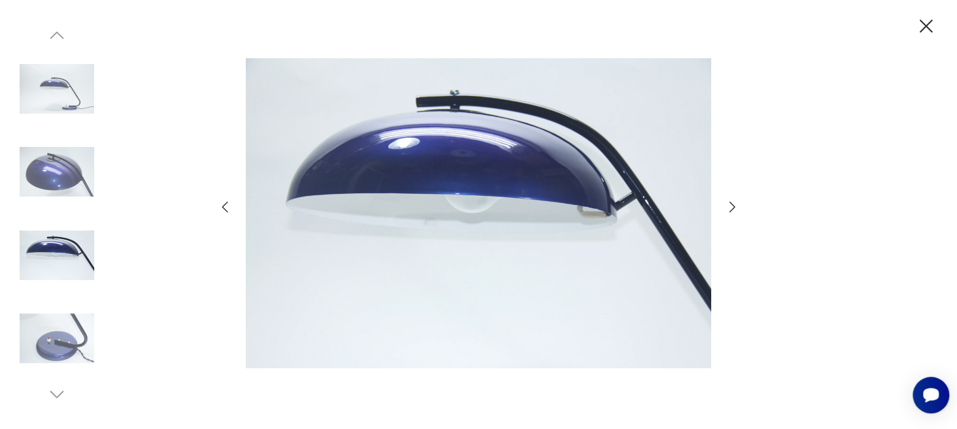
click at [733, 205] on icon "button" at bounding box center [732, 206] width 6 height 10
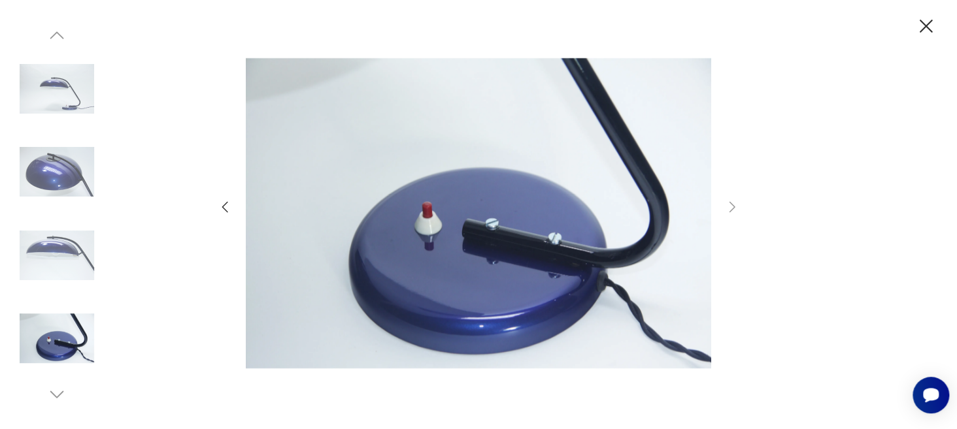
click at [927, 18] on icon "button" at bounding box center [925, 26] width 23 height 23
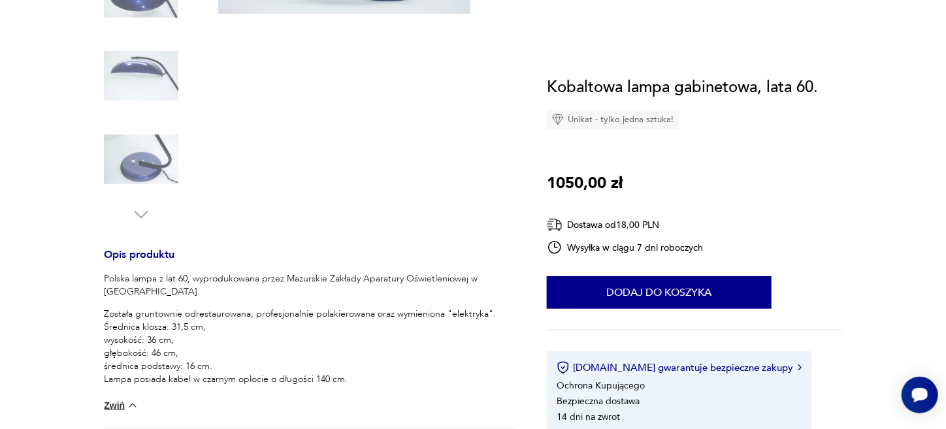
scroll to position [0, 0]
